Goal: Information Seeking & Learning: Learn about a topic

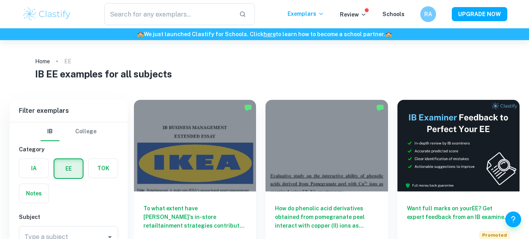
scroll to position [32, 0]
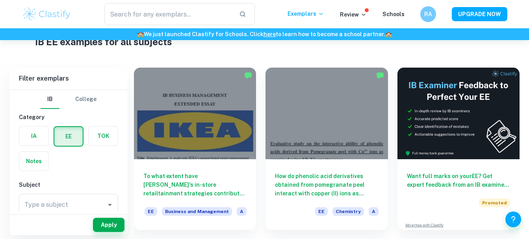
click at [429, 12] on h6 "RA" at bounding box center [427, 14] width 9 height 9
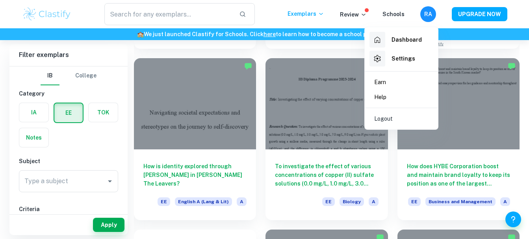
scroll to position [215, 0]
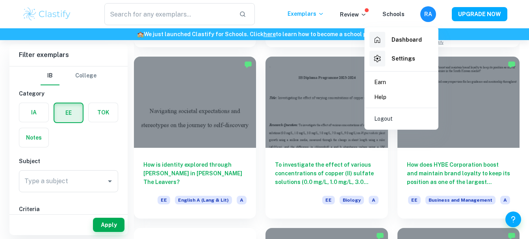
click at [486, 190] on div at bounding box center [264, 119] width 529 height 239
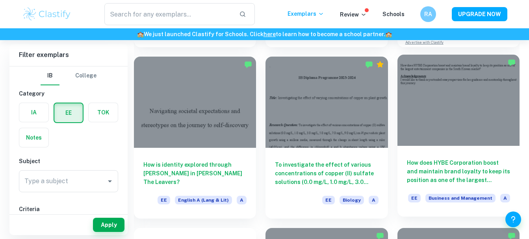
click at [463, 176] on h6 "How does HYBE Corporation boost and maintain brand loyalty to keep its position…" at bounding box center [458, 172] width 103 height 26
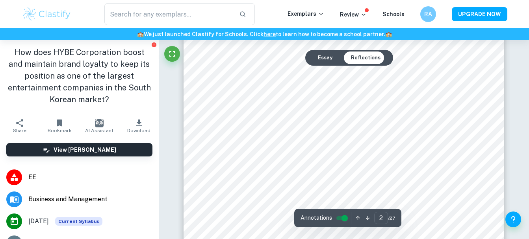
scroll to position [394, 0]
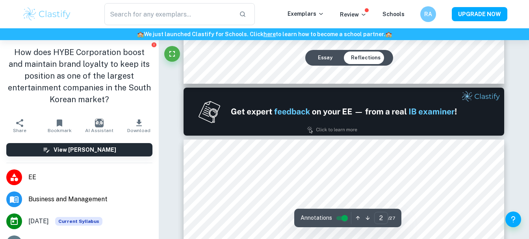
type input "1"
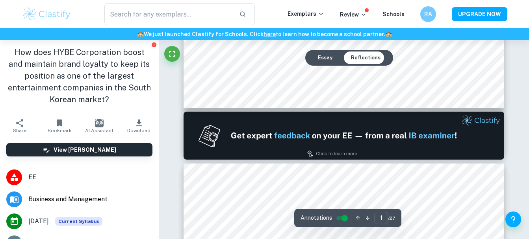
scroll to position [0, 0]
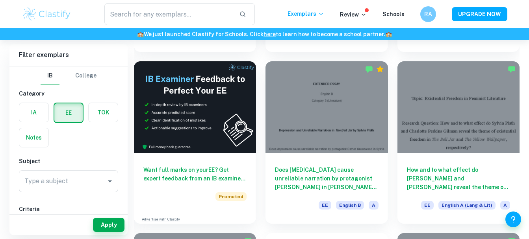
scroll to position [1073, 0]
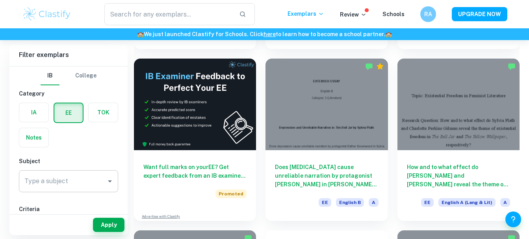
click at [56, 191] on div "Type a subject" at bounding box center [68, 182] width 99 height 22
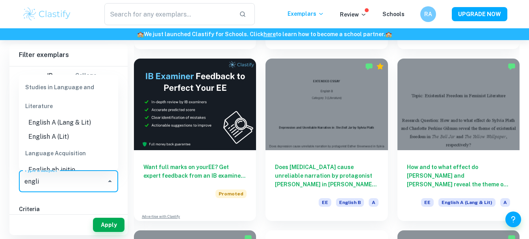
click at [78, 128] on li "English A (Lang & Lit)" at bounding box center [68, 123] width 99 height 14
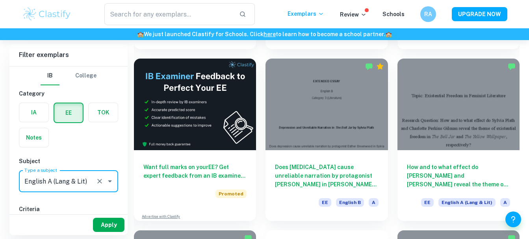
type input "English A (Lang & Lit)"
click at [115, 222] on button "Apply" at bounding box center [109, 225] width 32 height 14
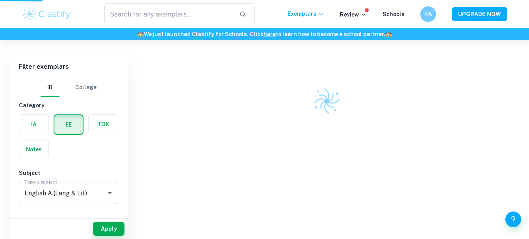
scroll to position [40, 0]
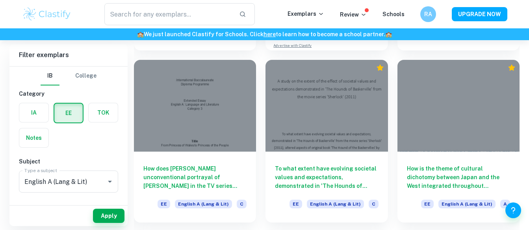
scroll to position [1462, 0]
